Goal: Transaction & Acquisition: Purchase product/service

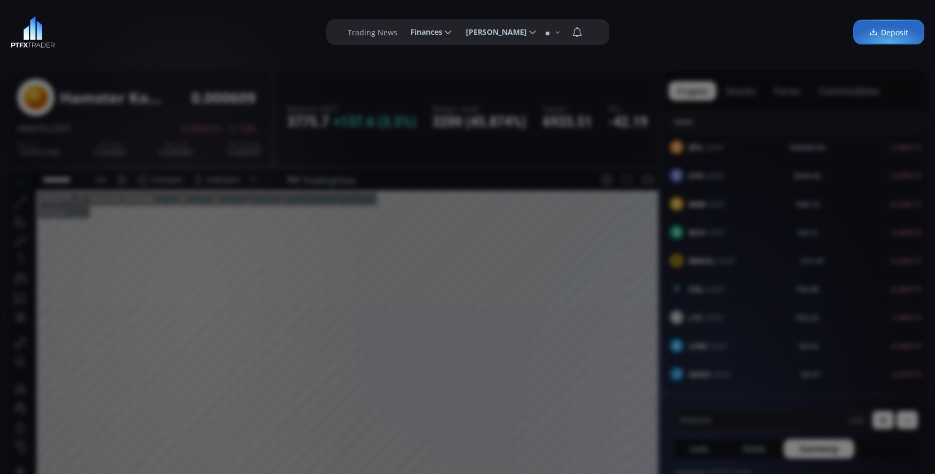
scroll to position [1505, 0]
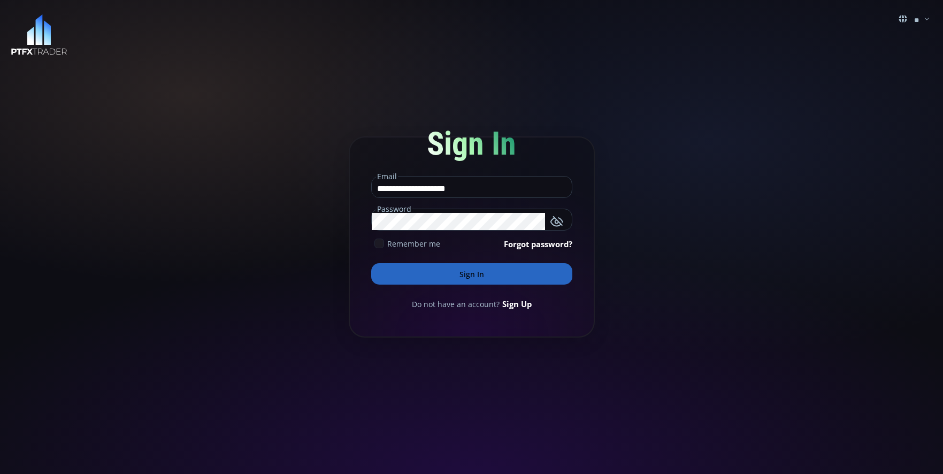
click at [486, 272] on button "Sign In" at bounding box center [471, 273] width 201 height 21
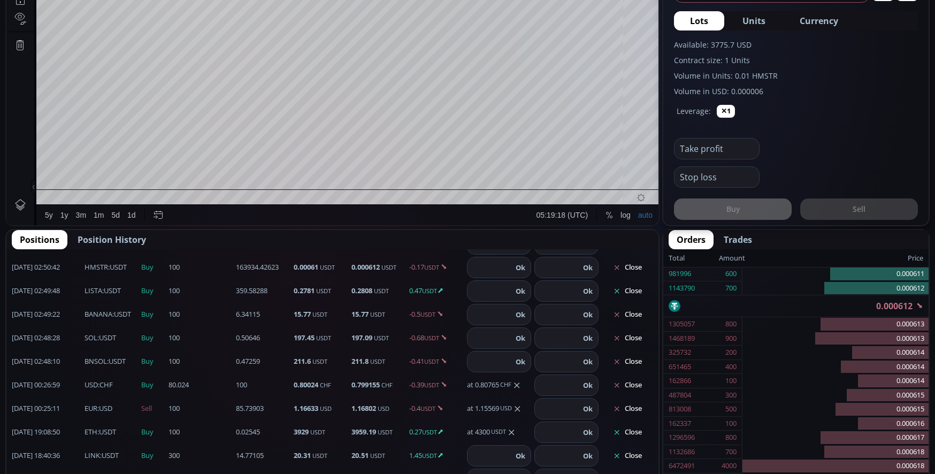
scroll to position [107, 0]
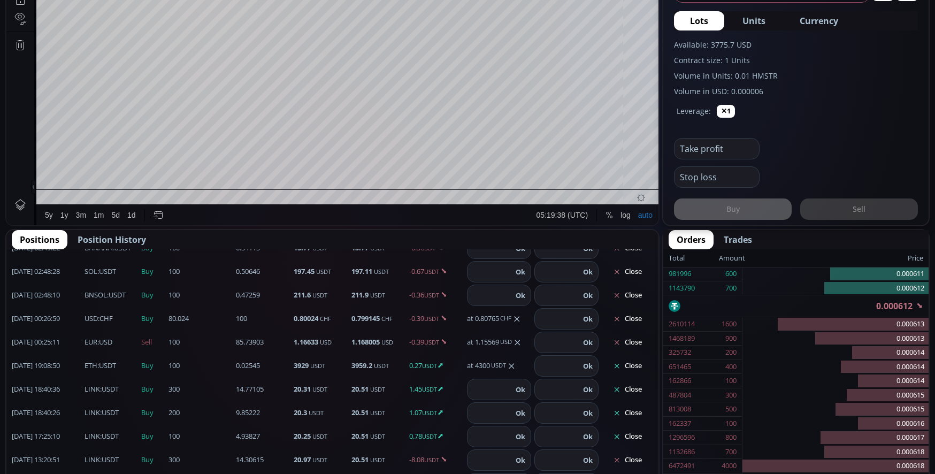
click at [626, 393] on button "Close" at bounding box center [627, 389] width 51 height 17
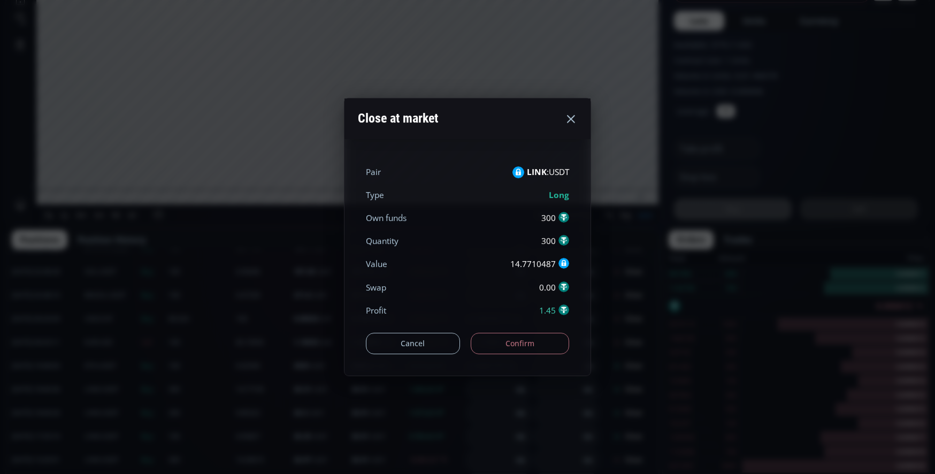
click at [511, 347] on button "Confirm" at bounding box center [520, 343] width 99 height 21
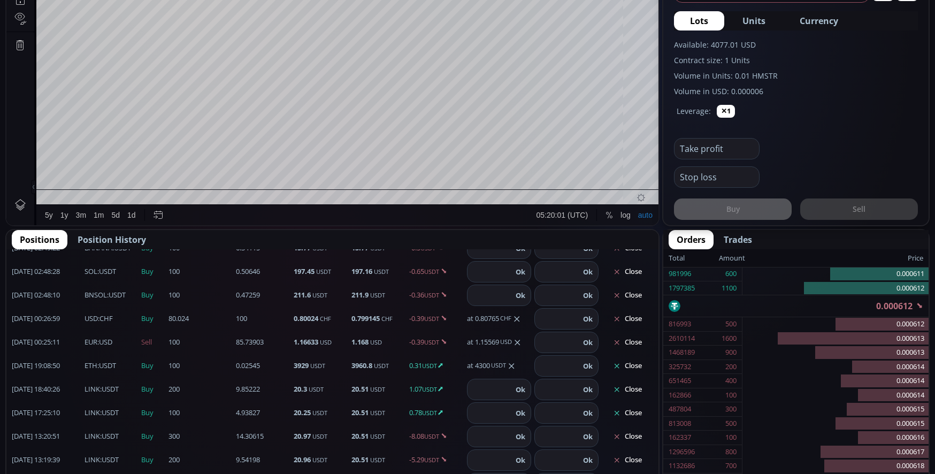
click at [632, 385] on button "Close" at bounding box center [627, 389] width 51 height 17
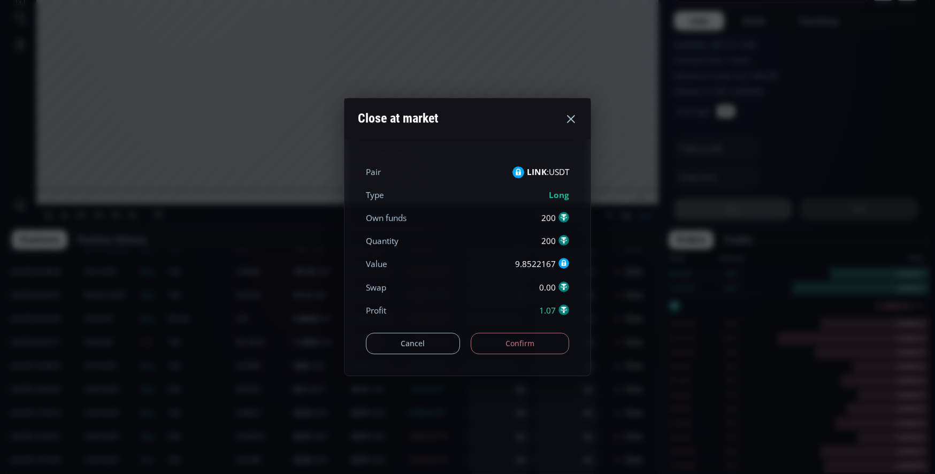
click at [540, 337] on button "Confirm" at bounding box center [520, 343] width 99 height 21
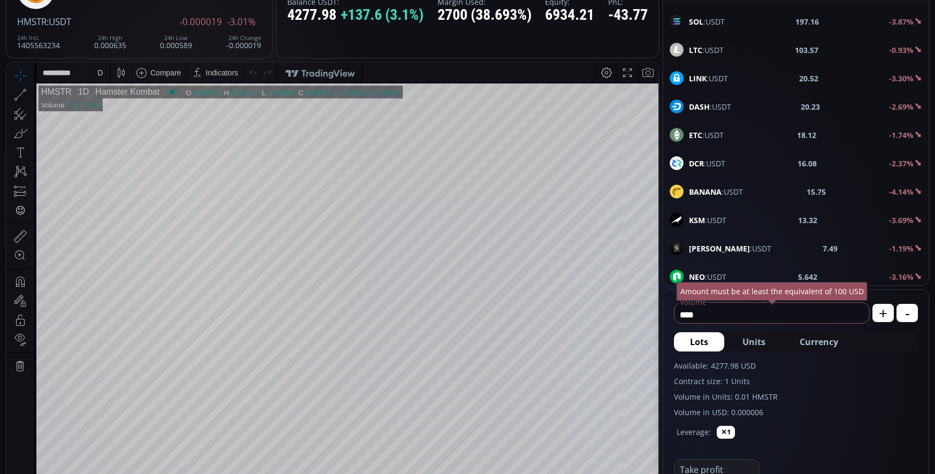
click at [101, 78] on div "D" at bounding box center [100, 73] width 9 height 20
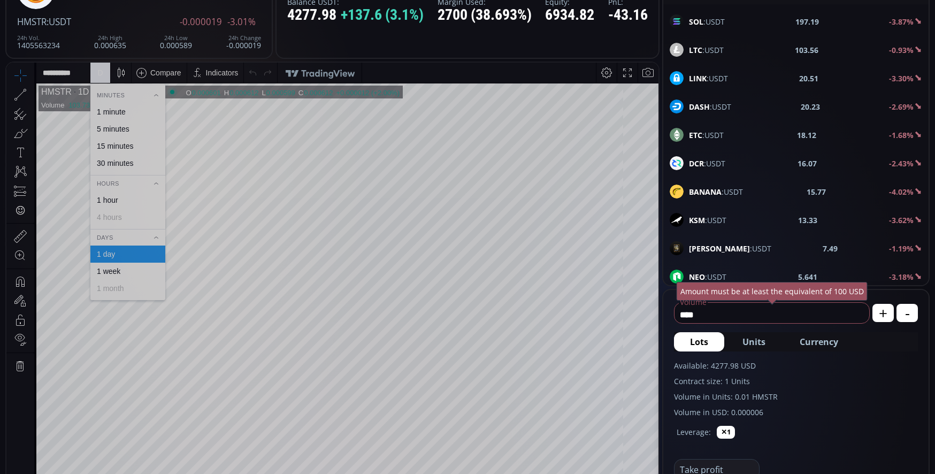
click at [113, 142] on div "15 minutes" at bounding box center [115, 146] width 36 height 9
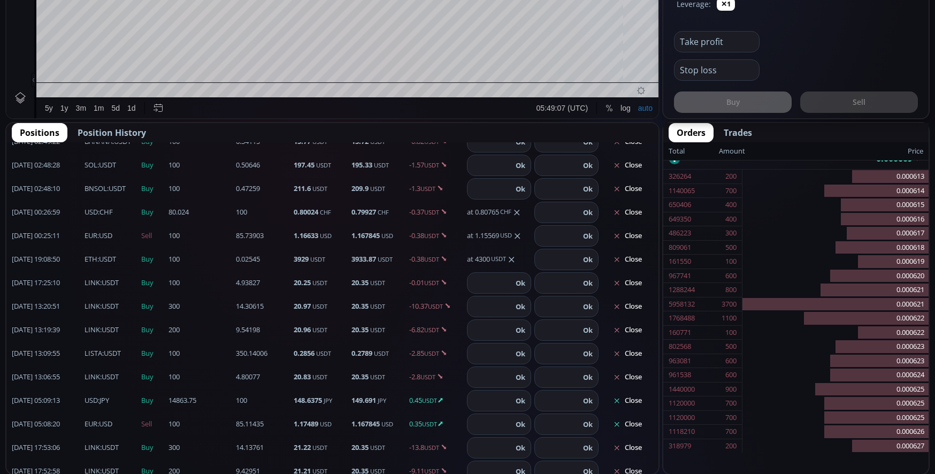
scroll to position [116, 0]
